Goal: Transaction & Acquisition: Book appointment/travel/reservation

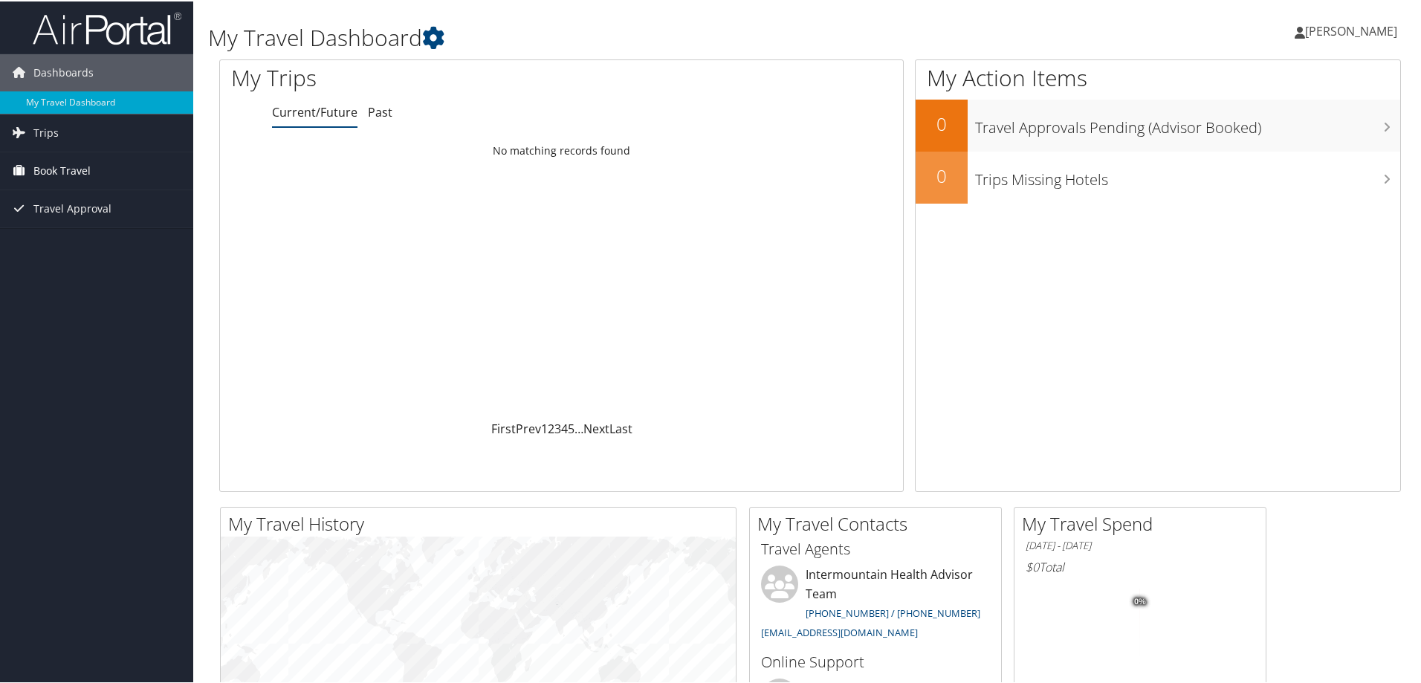
click at [48, 168] on span "Book Travel" at bounding box center [61, 169] width 57 height 37
click at [104, 241] on link "Book/Manage Online Trips" at bounding box center [96, 244] width 193 height 22
click at [129, 246] on link "Book/Manage Online Trips" at bounding box center [96, 244] width 193 height 22
click at [42, 126] on span "Trips" at bounding box center [45, 131] width 25 height 37
click at [79, 158] on link "Current/Future Trips" at bounding box center [96, 161] width 193 height 22
